Goal: Task Accomplishment & Management: Use online tool/utility

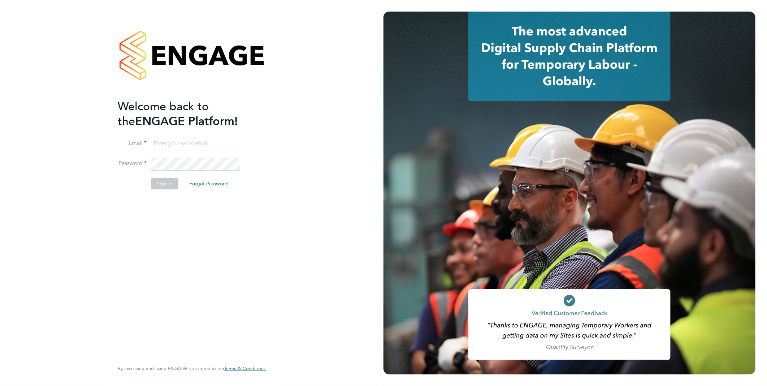
type input "Samantha.briggs@rtcgroupplc.co.uk"
click at [164, 184] on button "Sign In" at bounding box center [164, 184] width 27 height 12
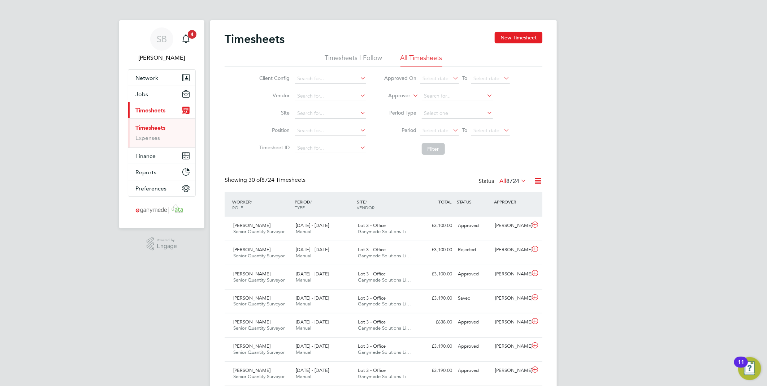
click at [535, 177] on icon at bounding box center [537, 180] width 9 height 9
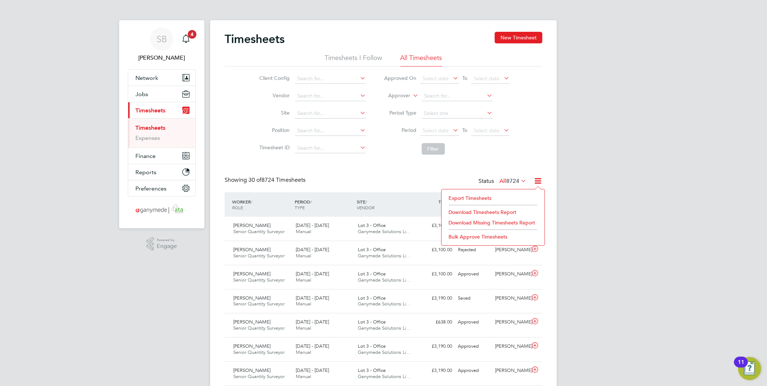
click at [483, 195] on li "Export Timesheets" at bounding box center [493, 198] width 96 height 10
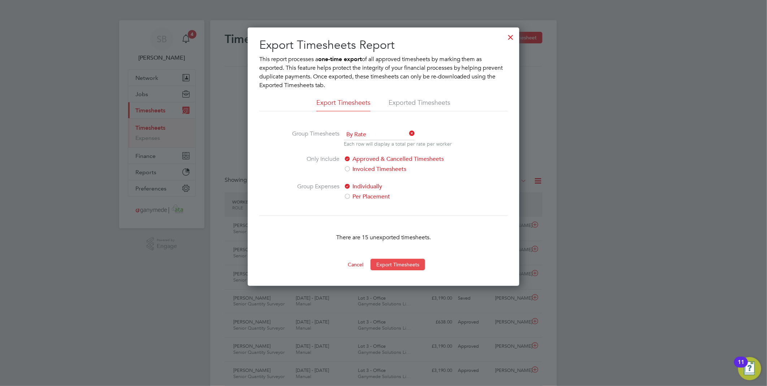
click at [398, 264] on button "Export Timesheets" at bounding box center [397, 264] width 55 height 12
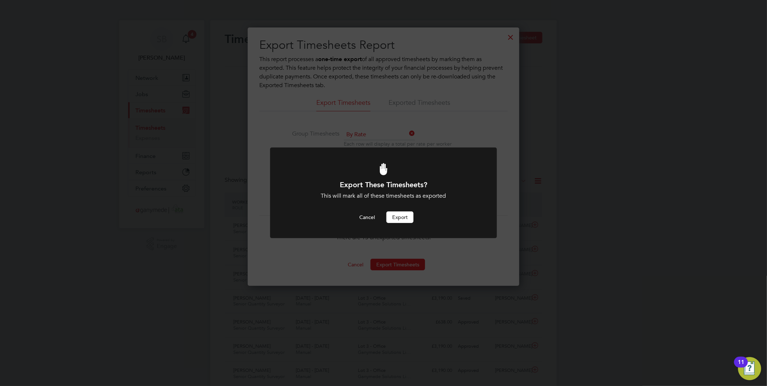
click at [407, 215] on button "Export" at bounding box center [399, 217] width 27 height 12
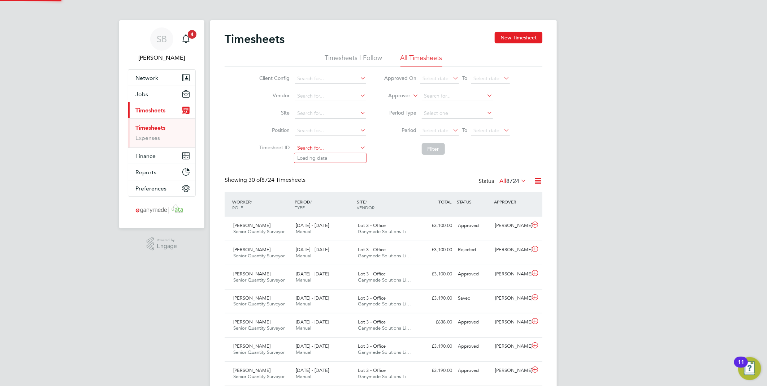
click at [336, 144] on input at bounding box center [330, 148] width 71 height 10
paste input "1829348"
click at [336, 153] on li "TS 1829348" at bounding box center [330, 158] width 72 height 10
type input "TS1829348"
click at [432, 148] on button "Filter" at bounding box center [433, 149] width 23 height 12
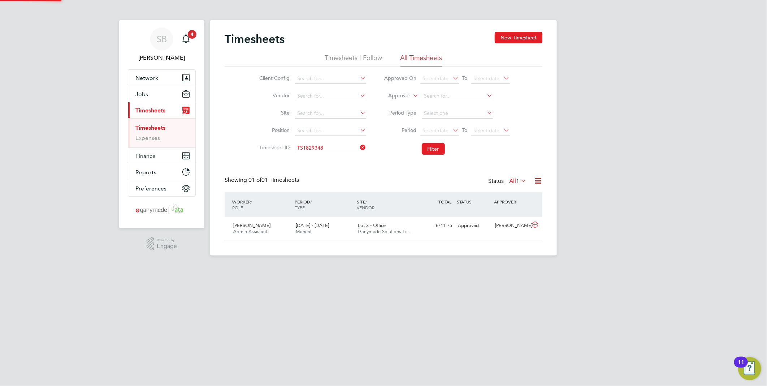
scroll to position [18, 63]
click at [535, 224] on icon at bounding box center [534, 225] width 9 height 6
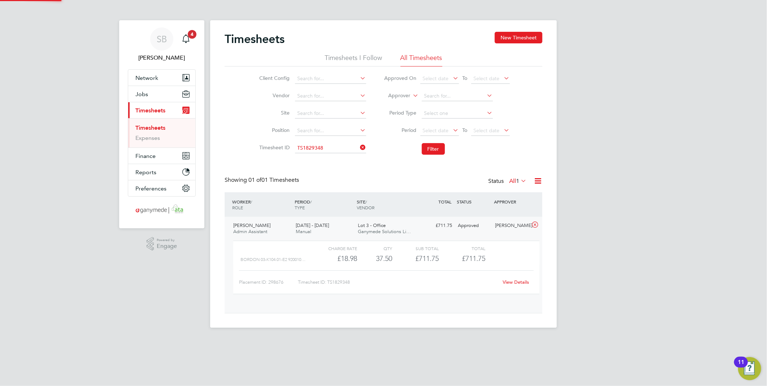
scroll to position [12, 70]
click at [520, 287] on div "View Details" at bounding box center [515, 282] width 35 height 12
click at [520, 282] on link "View Details" at bounding box center [516, 282] width 26 height 6
click at [322, 147] on input at bounding box center [330, 148] width 71 height 10
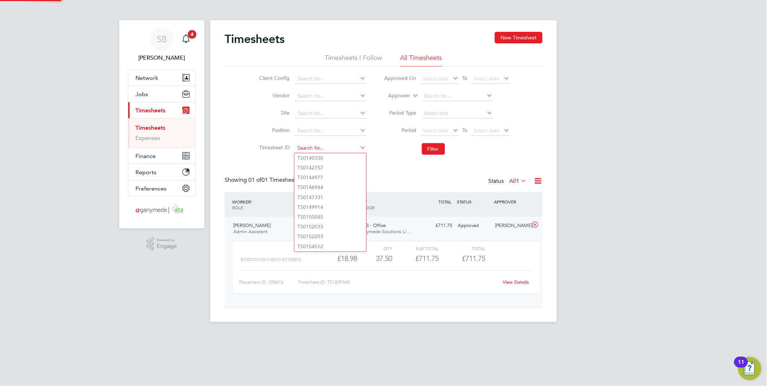
paste input "1829516"
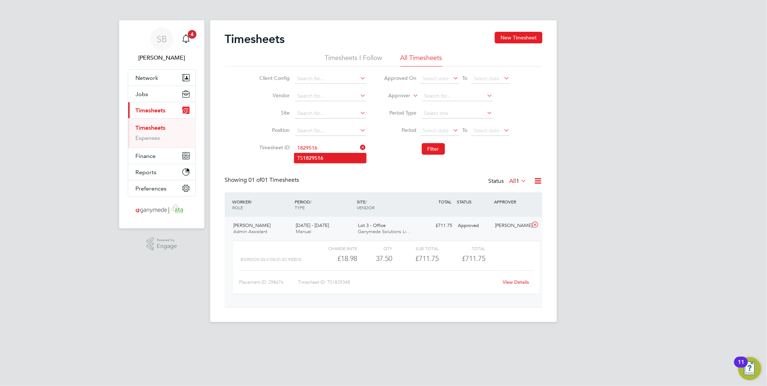
click at [331, 160] on li "TS 1829516" at bounding box center [330, 158] width 72 height 10
type input "TS1829516"
click at [431, 149] on button "Filter" at bounding box center [433, 149] width 23 height 12
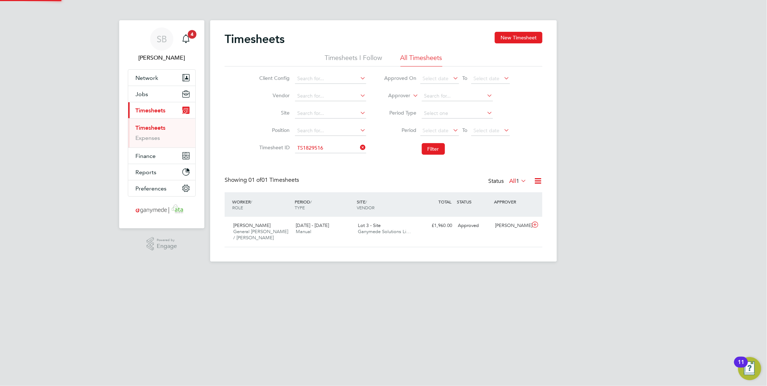
scroll to position [18, 63]
click at [536, 226] on icon at bounding box center [534, 225] width 9 height 6
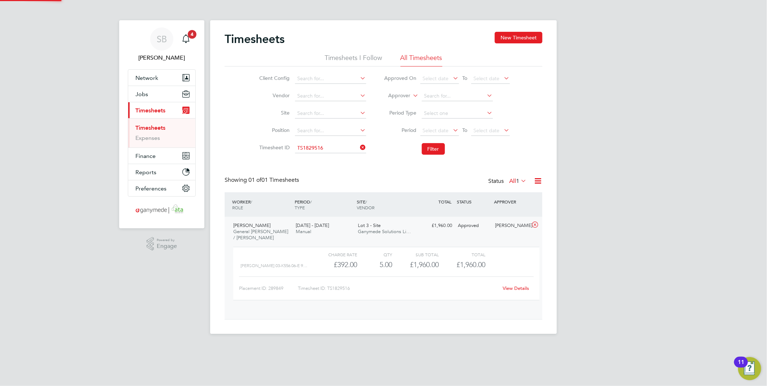
scroll to position [12, 70]
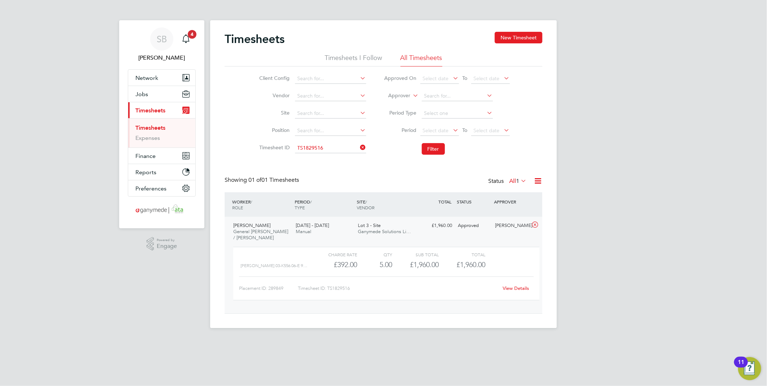
click at [511, 286] on link "View Details" at bounding box center [516, 288] width 26 height 6
click at [329, 150] on input at bounding box center [330, 148] width 71 height 10
paste input "1830172"
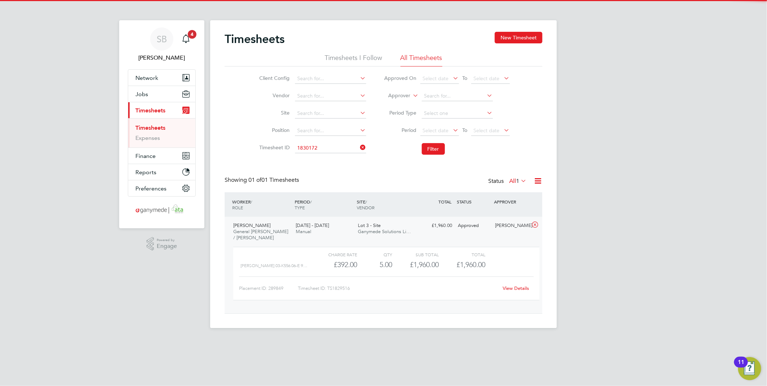
drag, startPoint x: 321, startPoint y: 156, endPoint x: 372, endPoint y: 157, distance: 50.9
click at [322, 157] on b "1830172" at bounding box center [313, 158] width 20 height 6
type input "TS1830172"
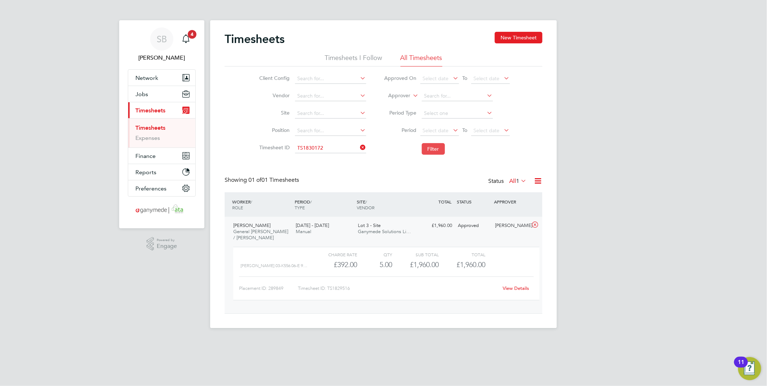
click at [435, 148] on button "Filter" at bounding box center [433, 149] width 23 height 12
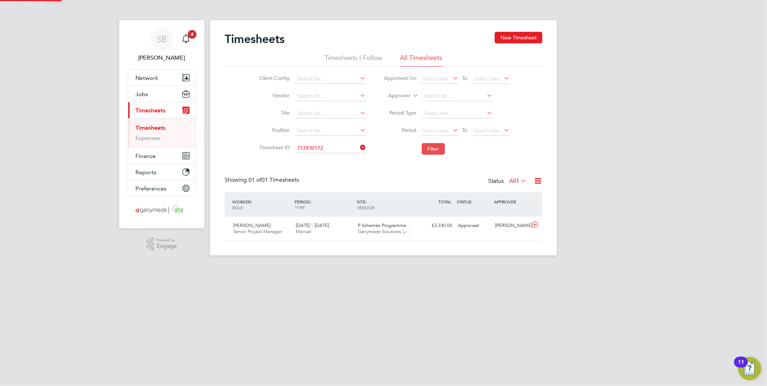
scroll to position [18, 63]
drag, startPoint x: 533, startPoint y: 224, endPoint x: 528, endPoint y: 231, distance: 8.5
click at [533, 226] on icon at bounding box center [534, 225] width 9 height 6
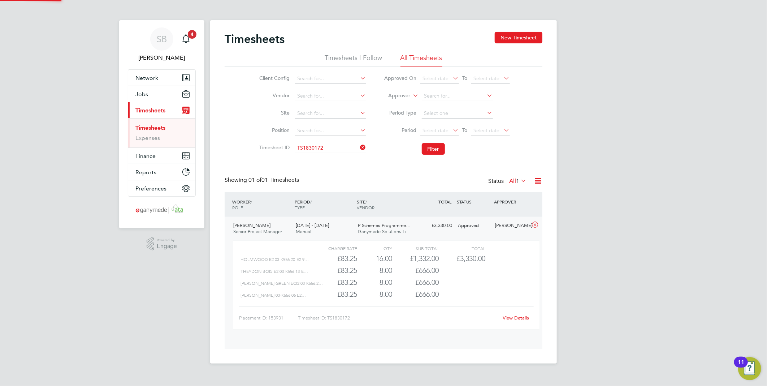
scroll to position [12, 70]
click at [517, 317] on link "View Details" at bounding box center [516, 317] width 26 height 6
click at [327, 149] on input at bounding box center [330, 148] width 71 height 10
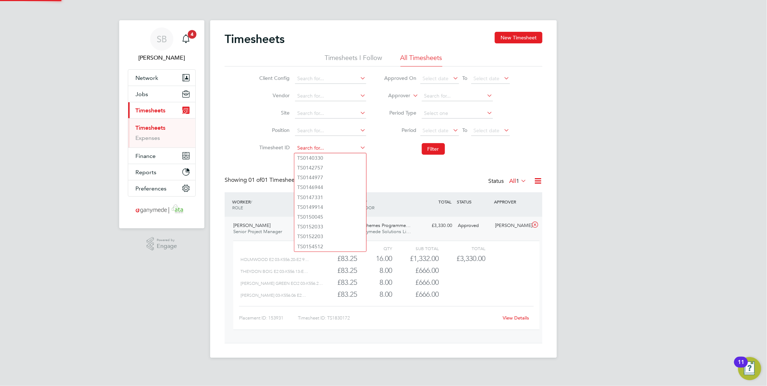
paste input "1830223"
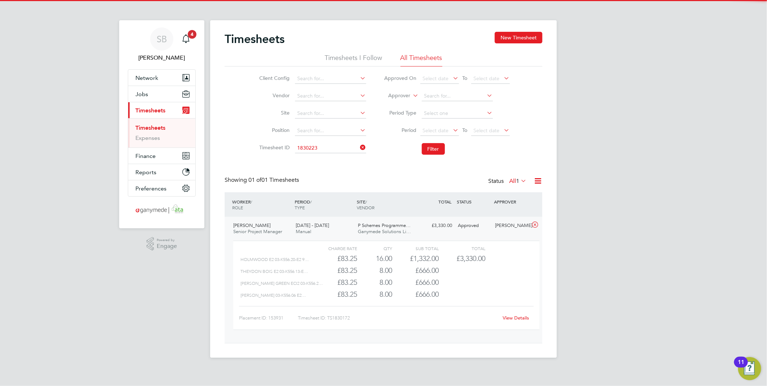
drag, startPoint x: 330, startPoint y: 157, endPoint x: 374, endPoint y: 160, distance: 44.2
click at [331, 157] on li "TS 1830223" at bounding box center [330, 158] width 72 height 10
type input "TS1830223"
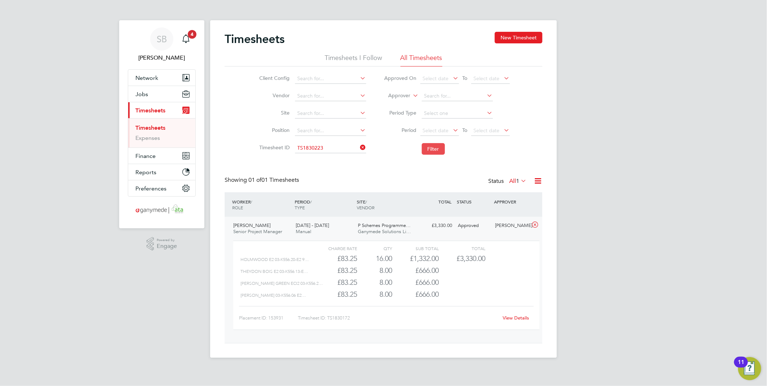
click at [427, 153] on button "Filter" at bounding box center [433, 149] width 23 height 12
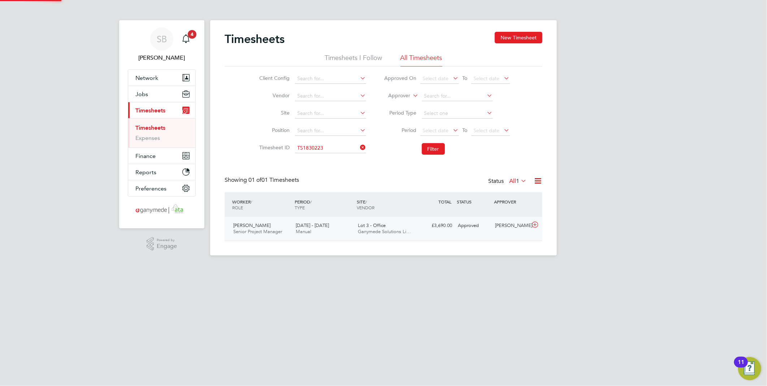
scroll to position [18, 63]
click at [536, 226] on icon at bounding box center [534, 225] width 9 height 6
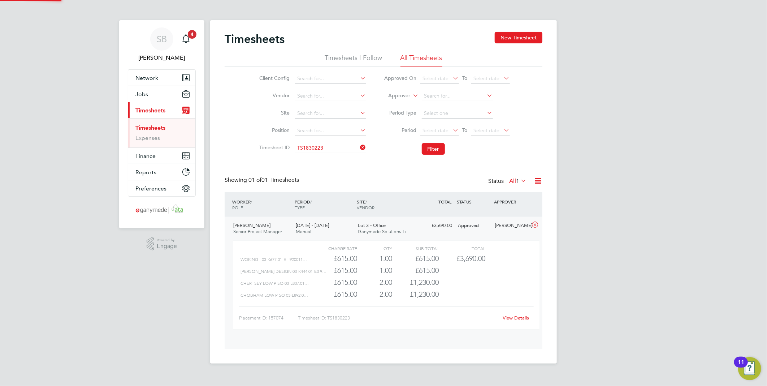
scroll to position [12, 70]
click at [518, 318] on link "View Details" at bounding box center [516, 317] width 26 height 6
click at [330, 145] on input at bounding box center [330, 148] width 71 height 10
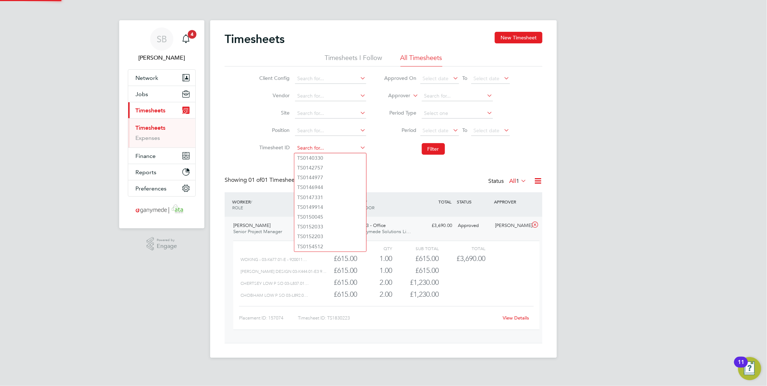
paste input "1830408"
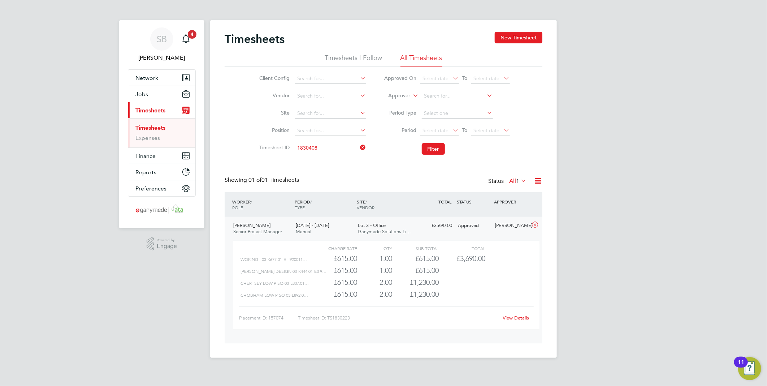
drag, startPoint x: 334, startPoint y: 156, endPoint x: 397, endPoint y: 158, distance: 64.0
click at [336, 156] on li "TS 1830408" at bounding box center [330, 158] width 72 height 10
type input "TS1830408"
click at [435, 146] on button "Filter" at bounding box center [433, 149] width 23 height 12
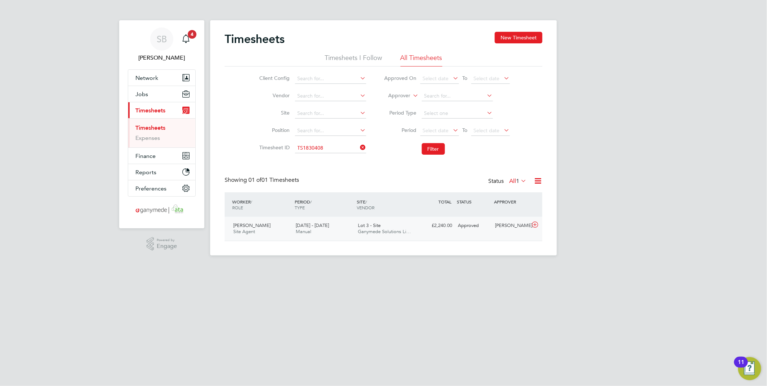
click at [536, 225] on icon at bounding box center [534, 225] width 9 height 6
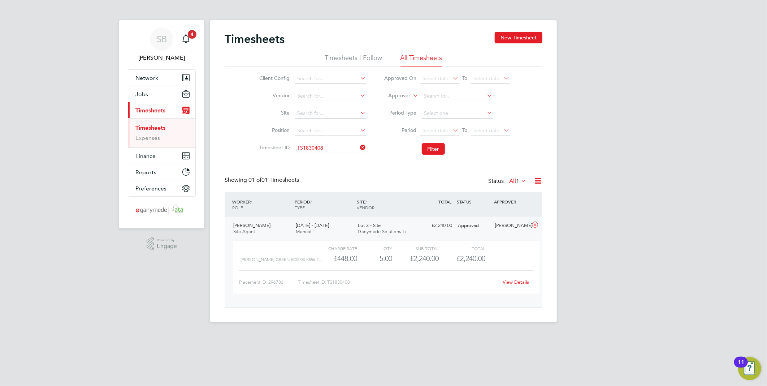
click at [521, 283] on link "View Details" at bounding box center [516, 282] width 26 height 6
click at [325, 152] on input at bounding box center [330, 148] width 71 height 10
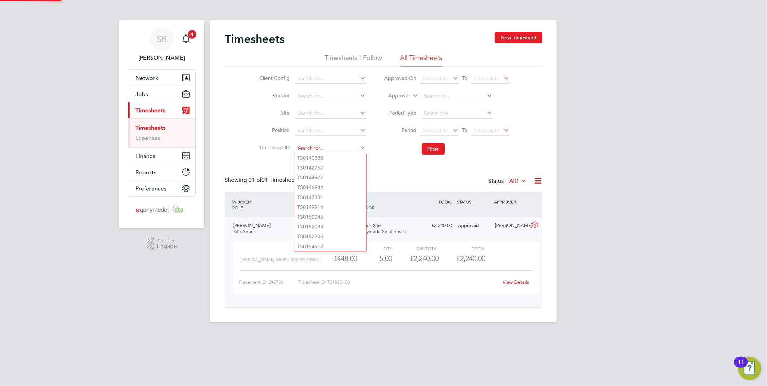
paste input "1831791"
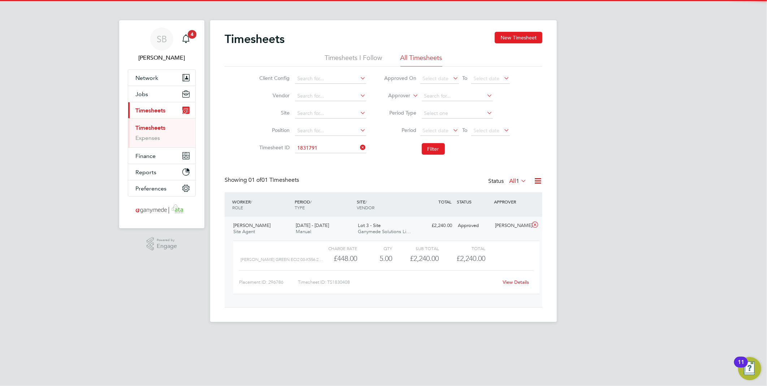
drag, startPoint x: 325, startPoint y: 157, endPoint x: 374, endPoint y: 157, distance: 48.7
click at [325, 157] on li "TS 1831791" at bounding box center [330, 158] width 72 height 10
type input "TS1831791"
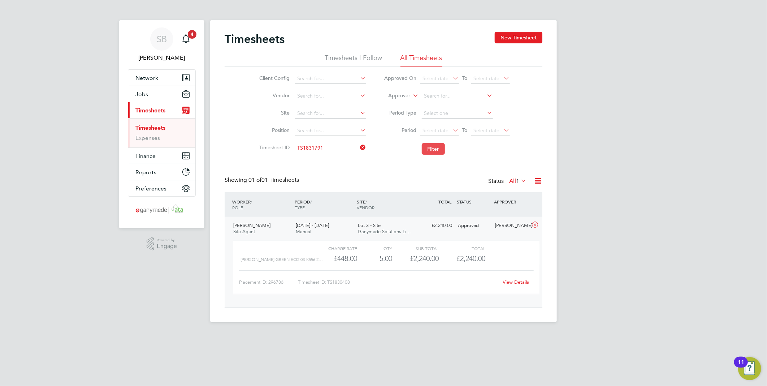
click at [438, 149] on button "Filter" at bounding box center [433, 149] width 23 height 12
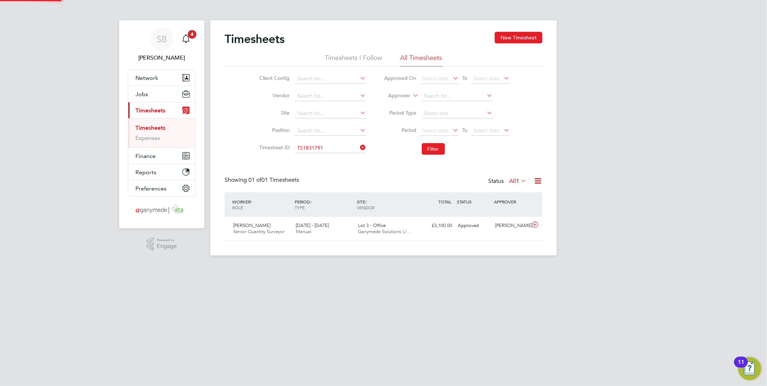
scroll to position [18, 63]
click at [535, 226] on icon at bounding box center [534, 225] width 9 height 6
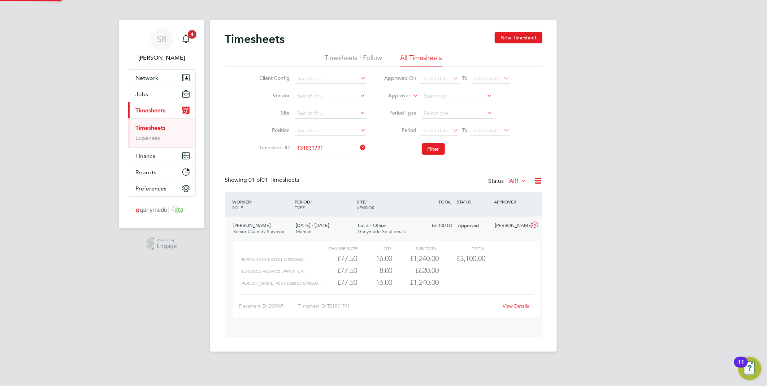
scroll to position [12, 70]
click at [515, 305] on link "View Details" at bounding box center [516, 306] width 26 height 6
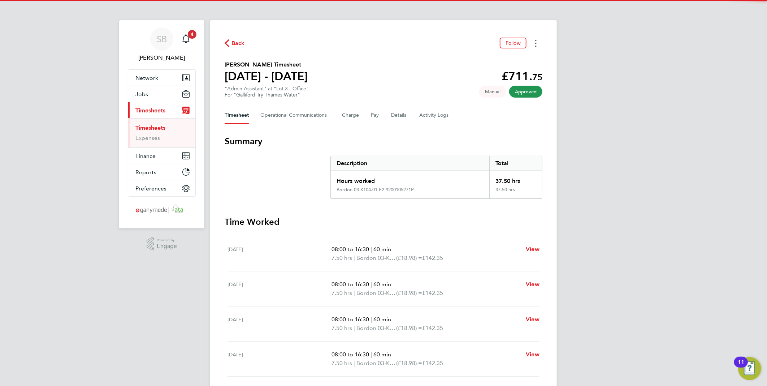
click at [537, 45] on button "Timesheets Menu" at bounding box center [535, 43] width 13 height 11
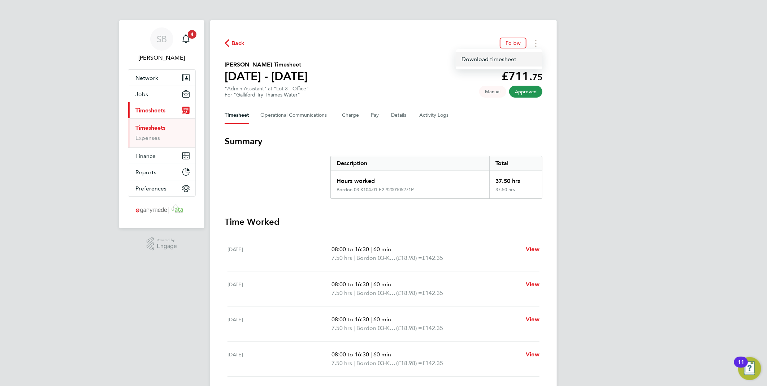
click at [522, 59] on link "Download timesheet" at bounding box center [499, 59] width 87 height 14
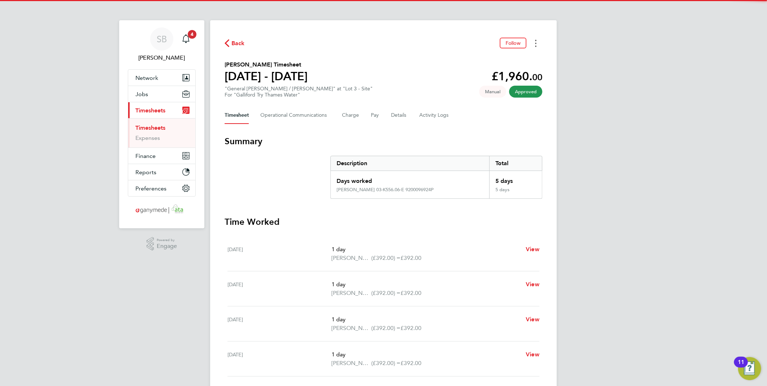
click at [536, 41] on icon "Timesheets Menu" at bounding box center [535, 43] width 1 height 7
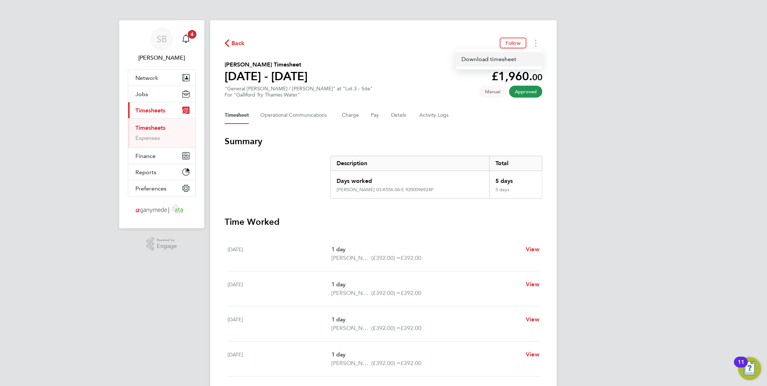
click at [520, 57] on link "Download timesheet" at bounding box center [499, 59] width 87 height 14
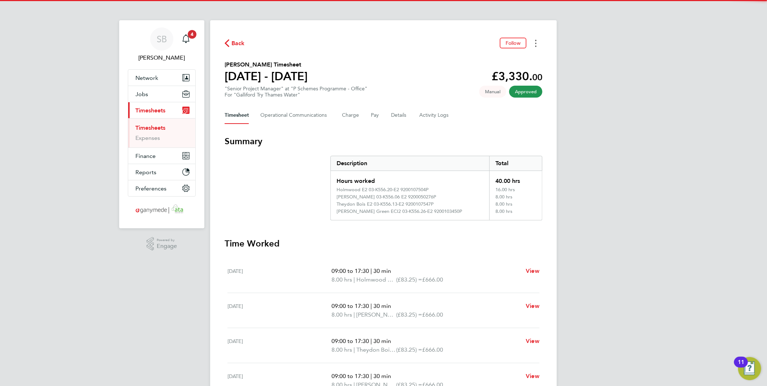
drag, startPoint x: 538, startPoint y: 43, endPoint x: 534, endPoint y: 47, distance: 6.1
click at [536, 44] on button "Timesheets Menu" at bounding box center [535, 43] width 13 height 11
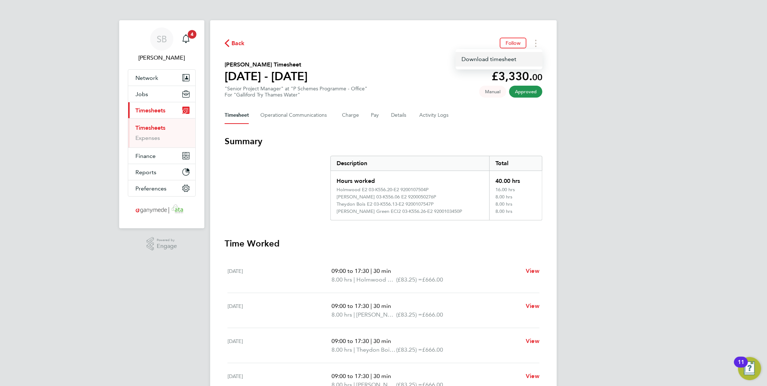
click at [516, 61] on link "Download timesheet" at bounding box center [499, 59] width 87 height 14
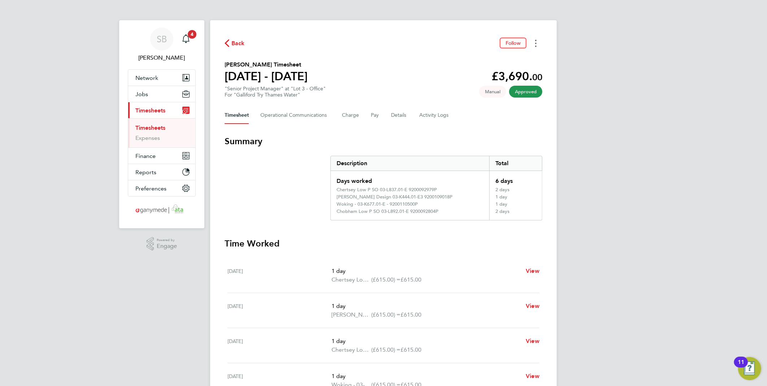
click at [536, 45] on button "Timesheets Menu" at bounding box center [535, 43] width 13 height 11
click at [521, 58] on link "Download timesheet" at bounding box center [499, 59] width 87 height 14
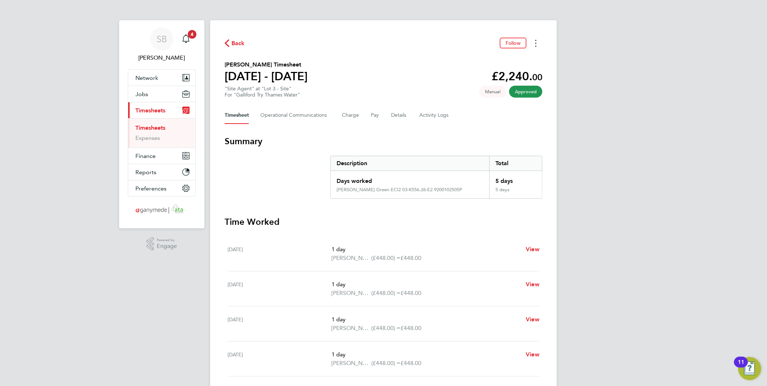
drag, startPoint x: 535, startPoint y: 41, endPoint x: 532, endPoint y: 48, distance: 7.9
click at [535, 41] on icon "Timesheets Menu" at bounding box center [535, 43] width 1 height 7
click at [523, 61] on link "Download timesheet" at bounding box center [499, 59] width 87 height 14
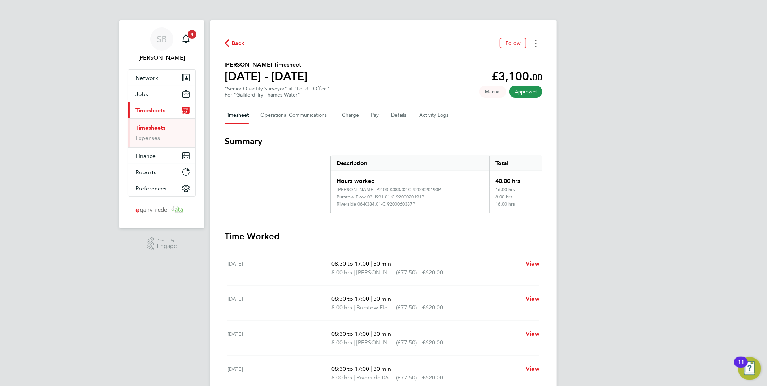
click at [536, 42] on icon "Timesheets Menu" at bounding box center [535, 43] width 1 height 7
click at [510, 56] on link "Download timesheet" at bounding box center [499, 59] width 87 height 14
click at [151, 139] on link "Expenses" at bounding box center [147, 137] width 25 height 7
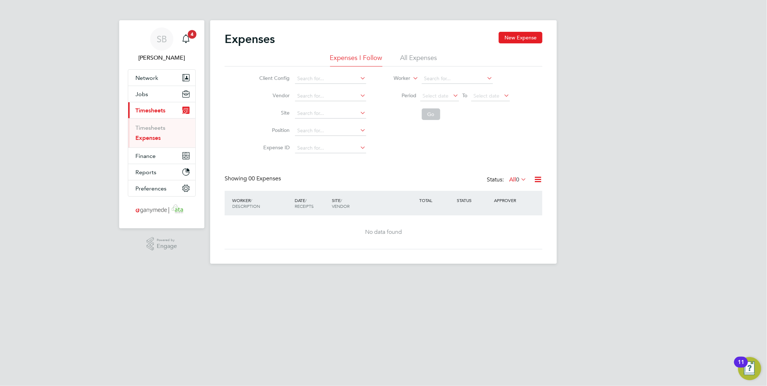
drag, startPoint x: 423, startPoint y: 58, endPoint x: 431, endPoint y: 70, distance: 14.1
click at [423, 60] on li "All Expenses" at bounding box center [418, 59] width 37 height 13
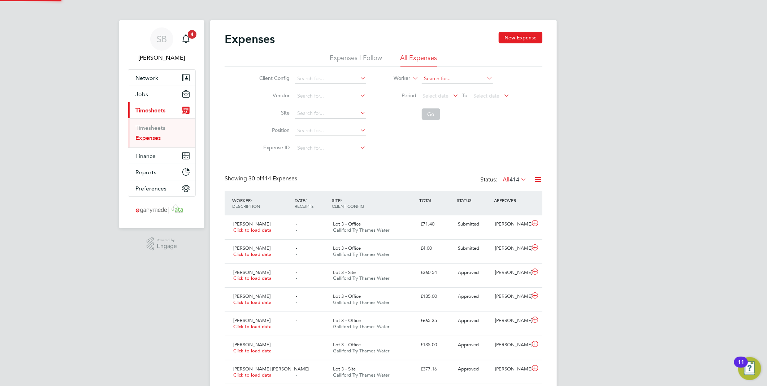
click at [432, 75] on input at bounding box center [457, 79] width 71 height 10
click at [438, 87] on li "[PERSON_NAME]" at bounding box center [457, 89] width 72 height 10
type input "[PERSON_NAME]"
click at [431, 116] on button "Go" at bounding box center [431, 114] width 18 height 12
click at [534, 222] on icon at bounding box center [534, 223] width 9 height 6
